Goal: Task Accomplishment & Management: Use online tool/utility

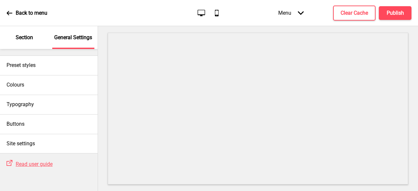
click at [36, 36] on div "Section" at bounding box center [24, 37] width 42 height 23
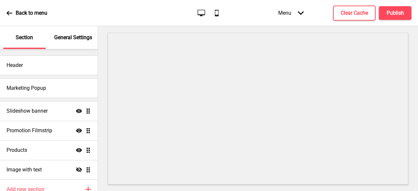
click at [296, 14] on div "Menu Arrow down" at bounding box center [291, 12] width 39 height 19
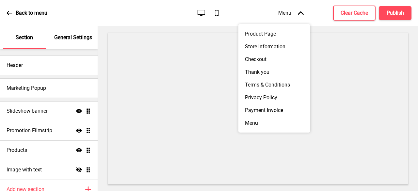
click at [281, 13] on div "Menu Arrow up" at bounding box center [291, 12] width 39 height 19
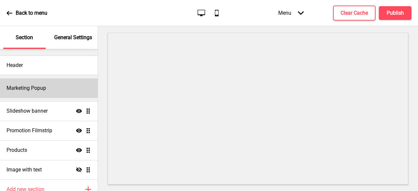
click at [19, 87] on h4 "Marketing Popup" at bounding box center [26, 88] width 39 height 7
select select "50"
select select "daily"
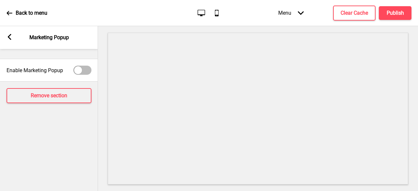
click at [7, 38] on rect at bounding box center [10, 37] width 6 height 6
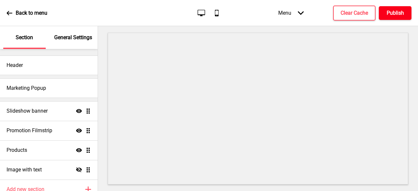
click at [396, 15] on h4 "Publish" at bounding box center [394, 12] width 17 height 7
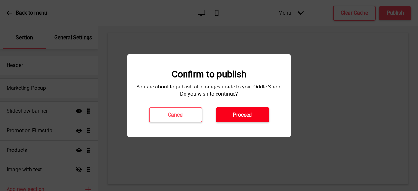
click at [235, 119] on button "Proceed" at bounding box center [243, 114] width 54 height 15
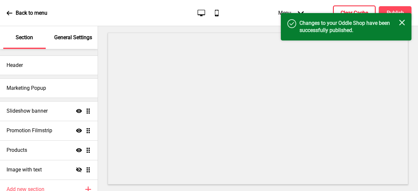
click at [349, 10] on h4 "Clear Cache" at bounding box center [353, 12] width 27 height 7
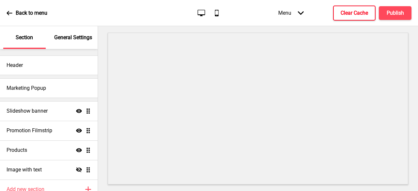
click at [5, 13] on div "Back to menu Desktop Mobile Menu Arrow down Product Page Store Information Chec…" at bounding box center [209, 13] width 418 height 26
click at [363, 12] on h4 "Clear Cache" at bounding box center [353, 12] width 27 height 7
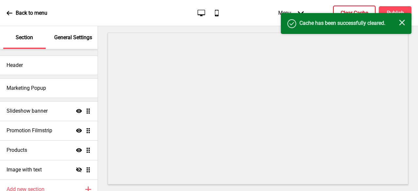
click at [9, 12] on icon at bounding box center [10, 13] width 6 height 6
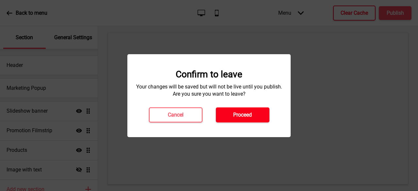
click at [253, 113] on button "Proceed" at bounding box center [243, 114] width 54 height 15
